Goal: Task Accomplishment & Management: Use online tool/utility

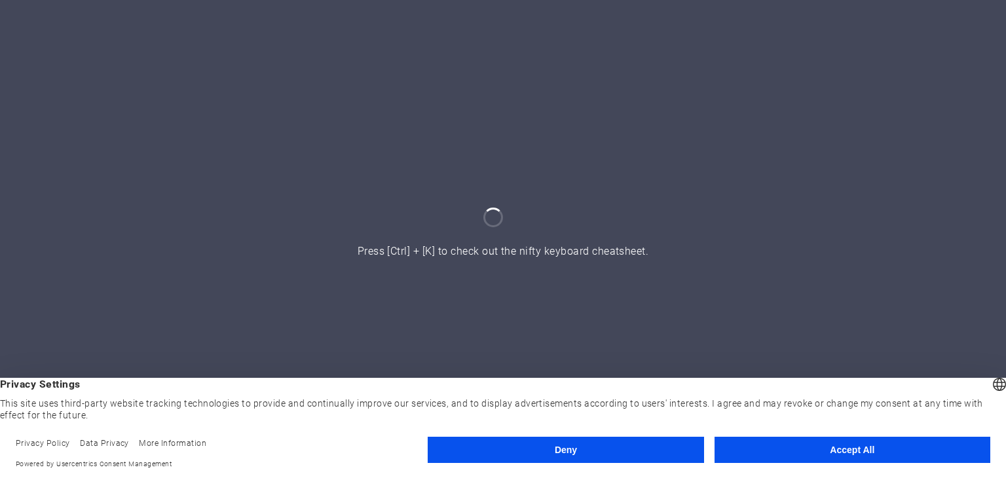
click at [857, 443] on button "Accept All" at bounding box center [853, 450] width 276 height 26
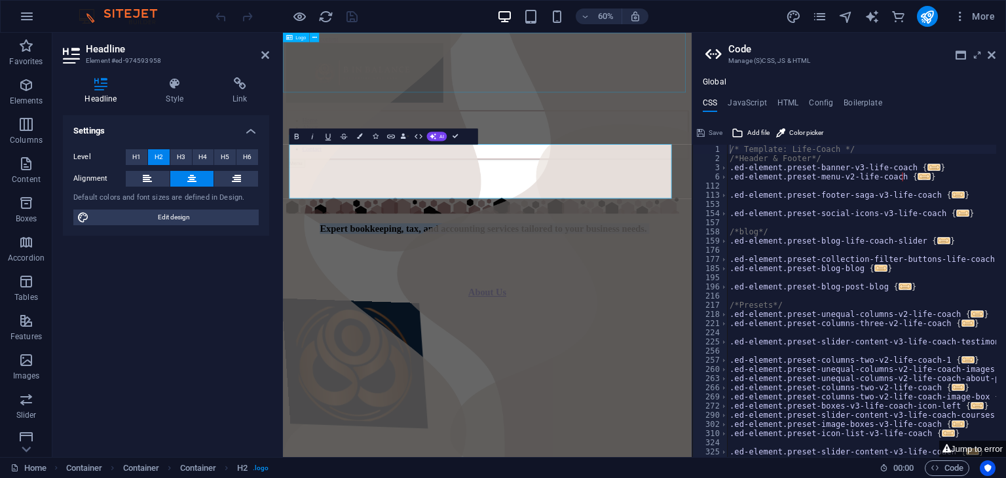
click at [899, 66] on div at bounding box center [623, 101] width 671 height 102
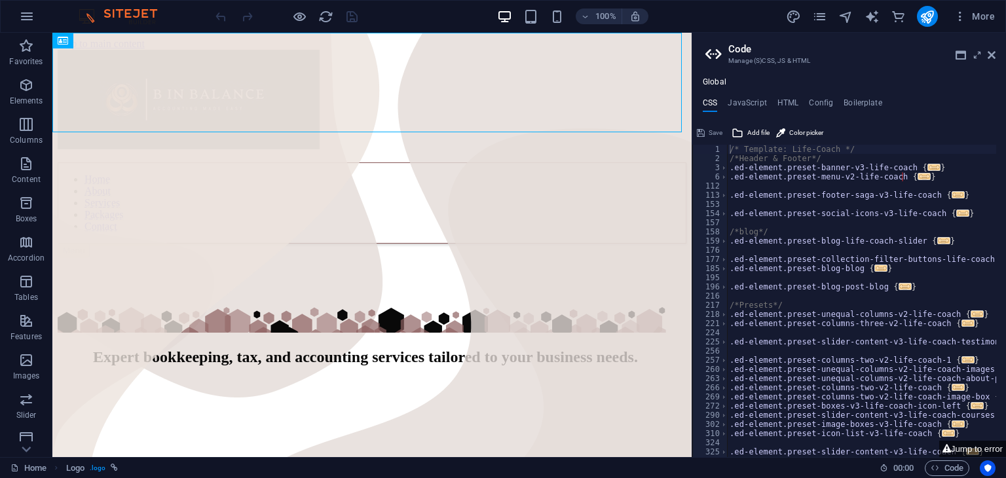
click at [996, 57] on aside "Code Manage (S)CSS, JS & HTML Global CSS JavaScript HTML Config Boilerplate /* …" at bounding box center [849, 245] width 314 height 424
click at [994, 53] on icon at bounding box center [992, 55] width 8 height 10
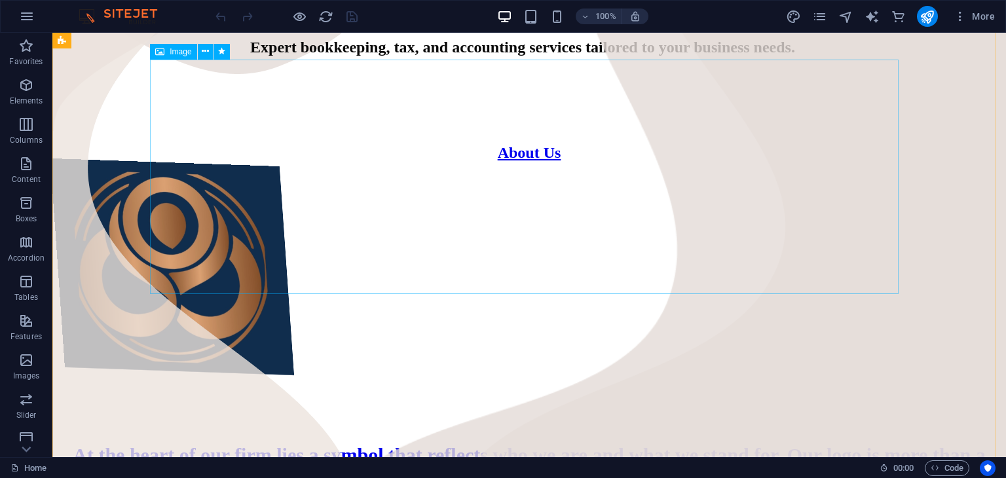
scroll to position [262, 0]
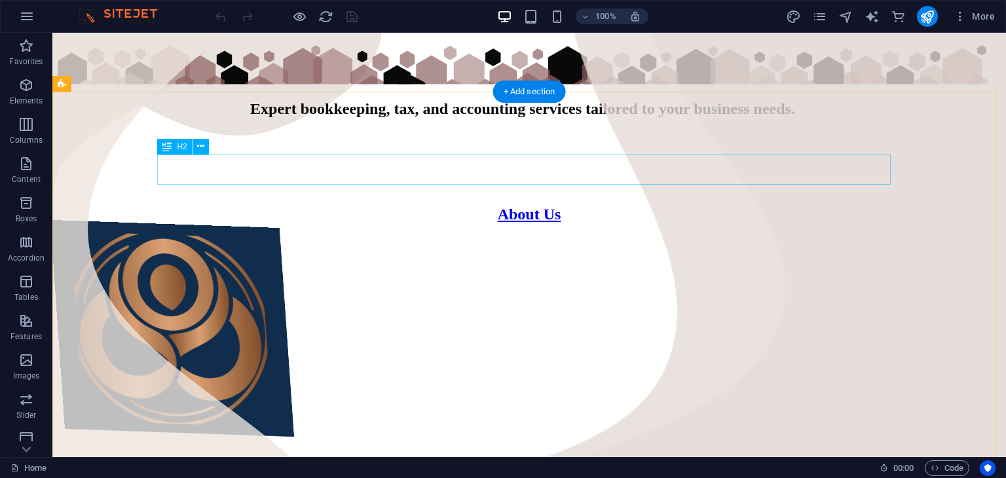
click at [523, 206] on div "About Us" at bounding box center [529, 215] width 943 height 18
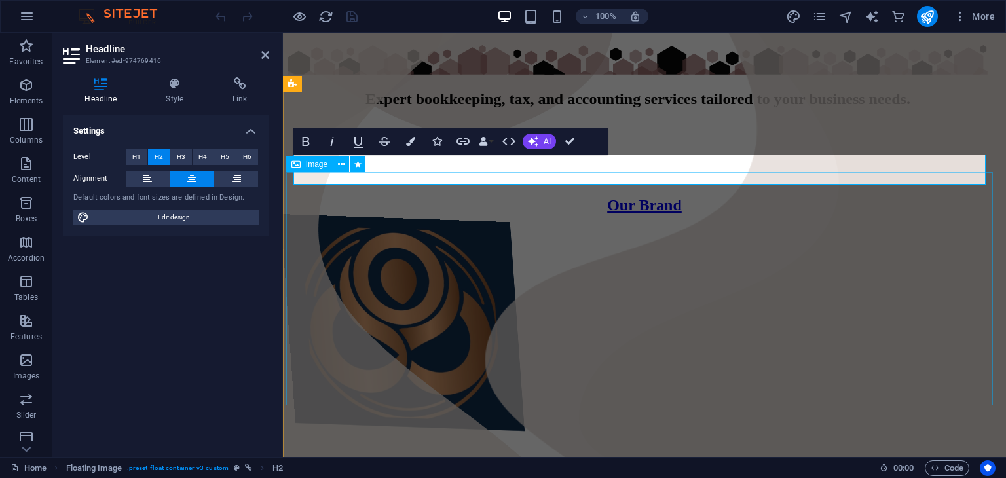
click at [665, 223] on figure at bounding box center [645, 332] width 728 height 236
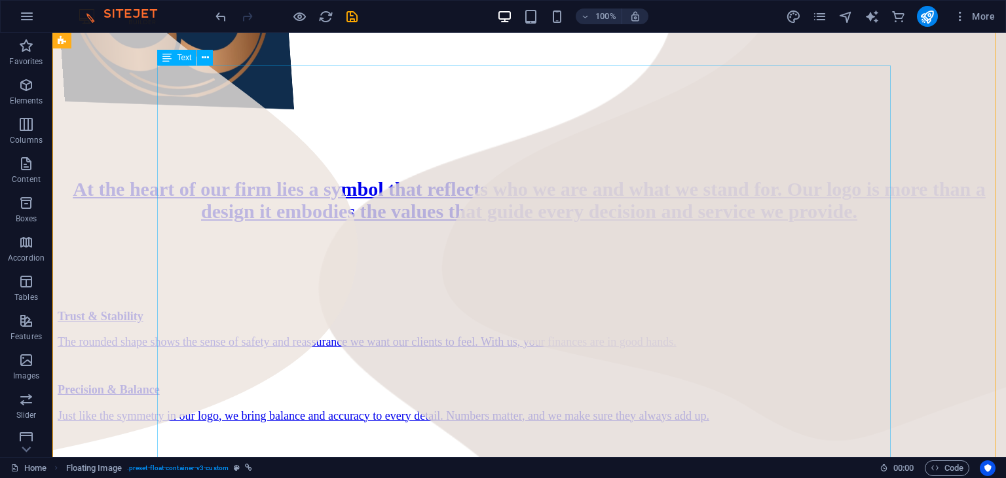
scroll to position [721, 0]
